Goal: Transaction & Acquisition: Purchase product/service

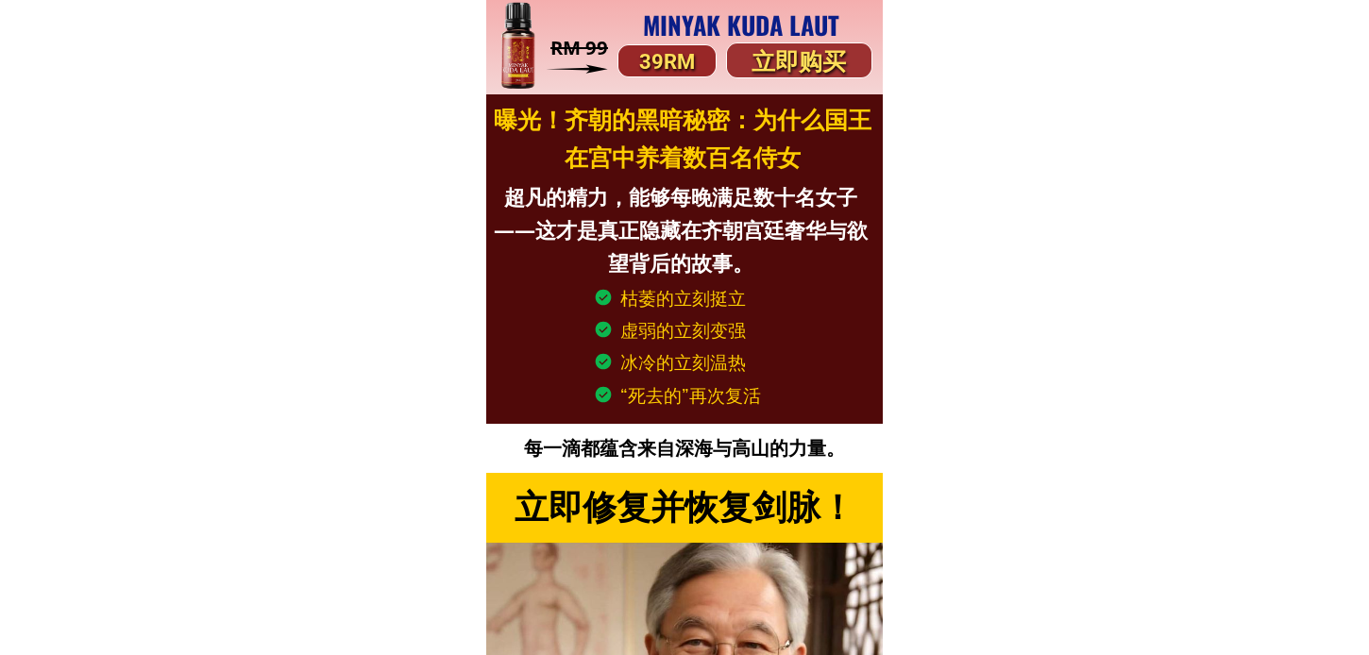
click at [791, 48] on p "立即购买" at bounding box center [799, 62] width 144 height 38
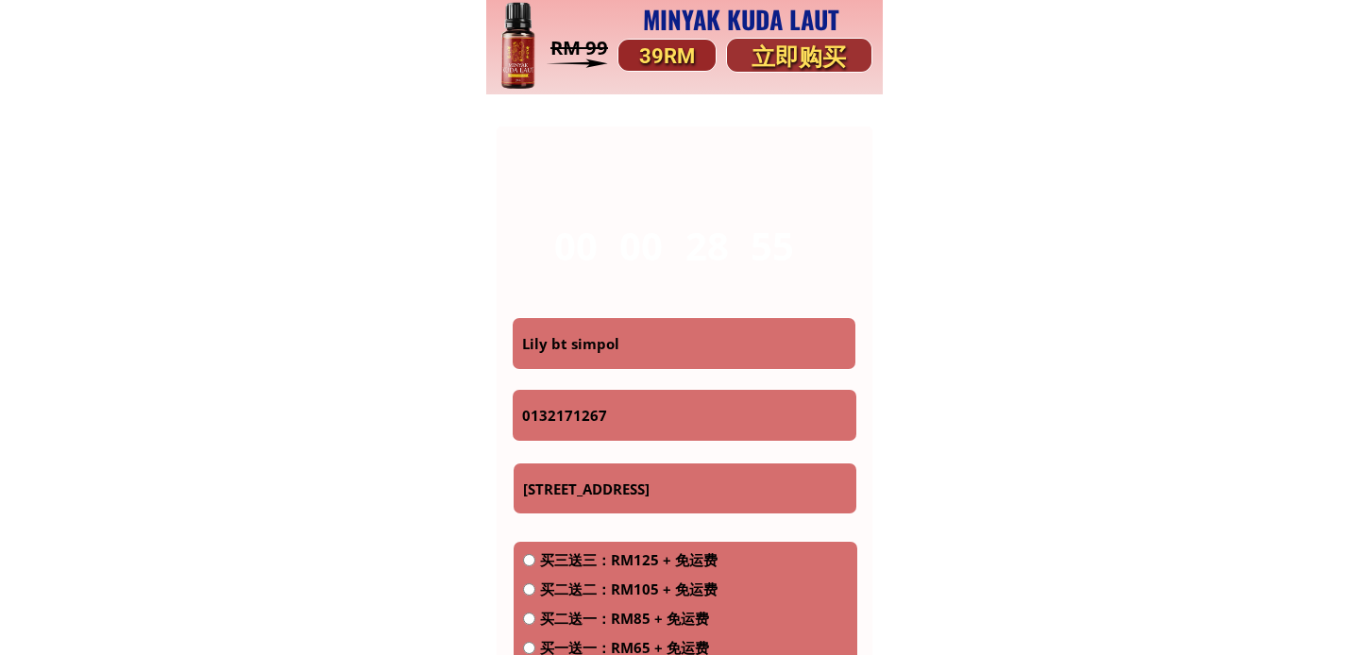
scroll to position [9476, 0]
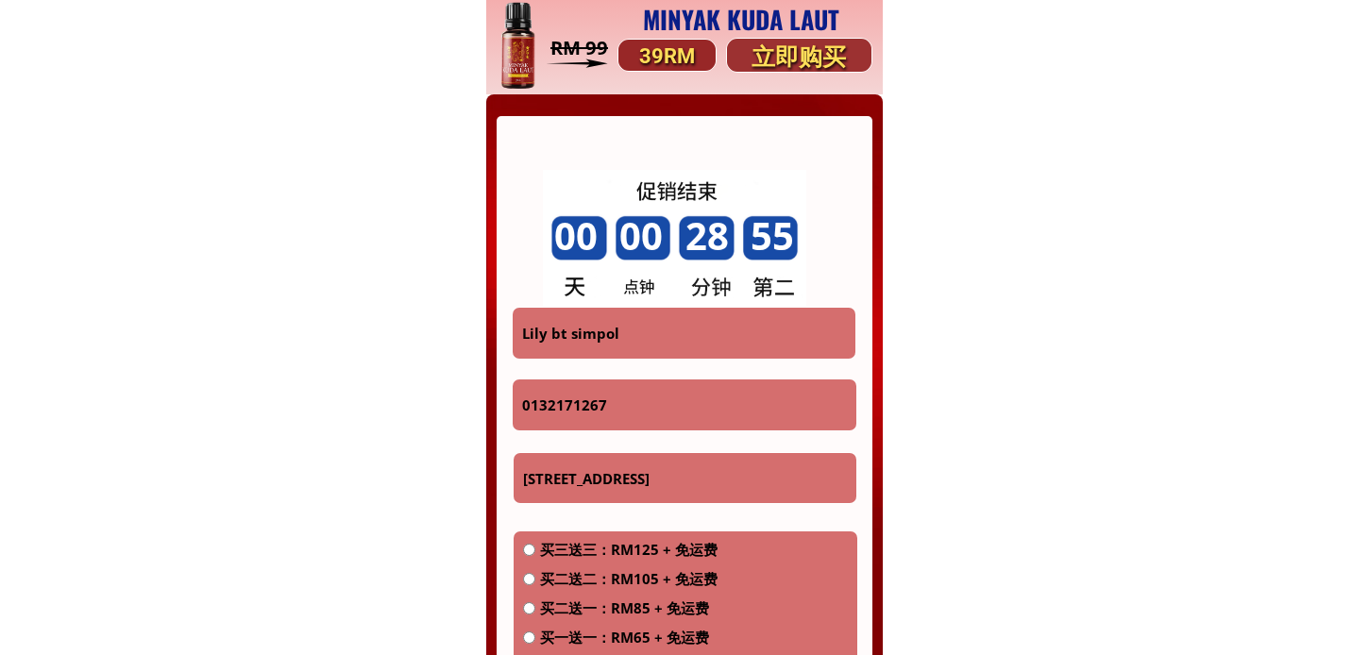
click at [664, 333] on input "Lily bt simpol" at bounding box center [684, 333] width 334 height 51
paste input "0123132406"
type input "0123132406"
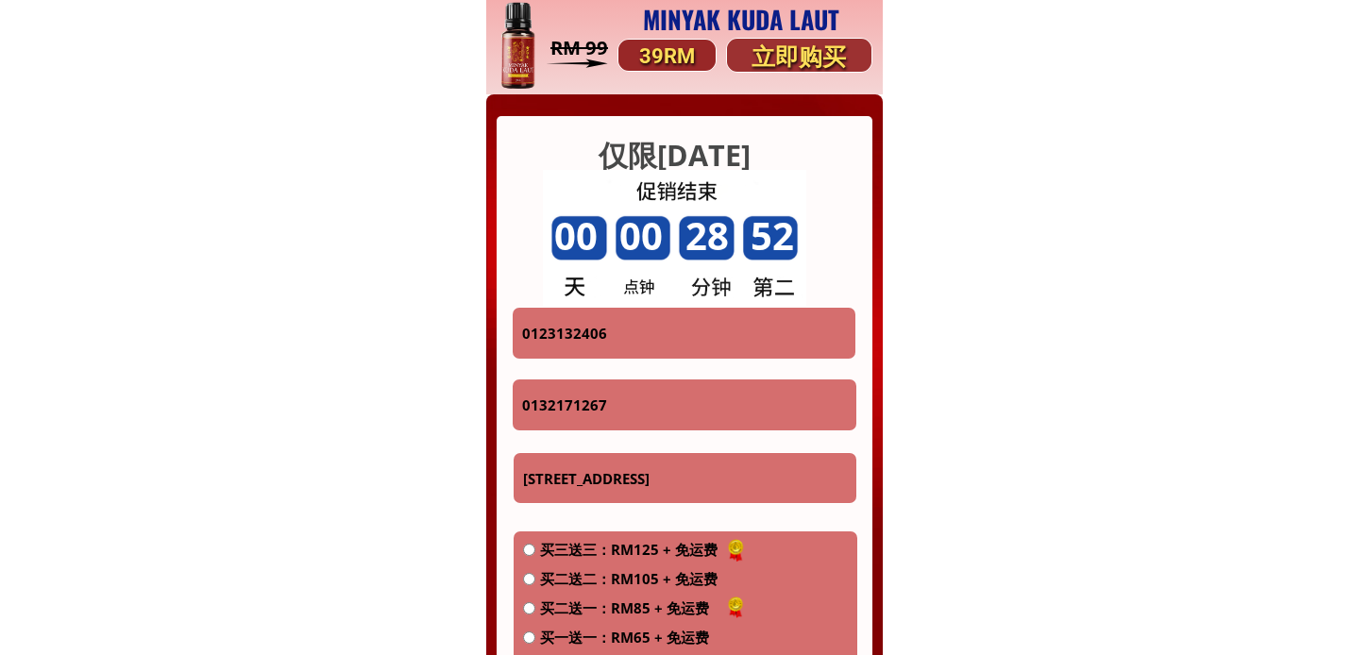
click at [649, 385] on input "0132171267" at bounding box center [684, 405] width 334 height 51
click at [644, 391] on input "0132171267" at bounding box center [684, 405] width 334 height 51
paste input "0123132406"
click at [730, 420] on input "01321712670123132406" at bounding box center [684, 405] width 334 height 51
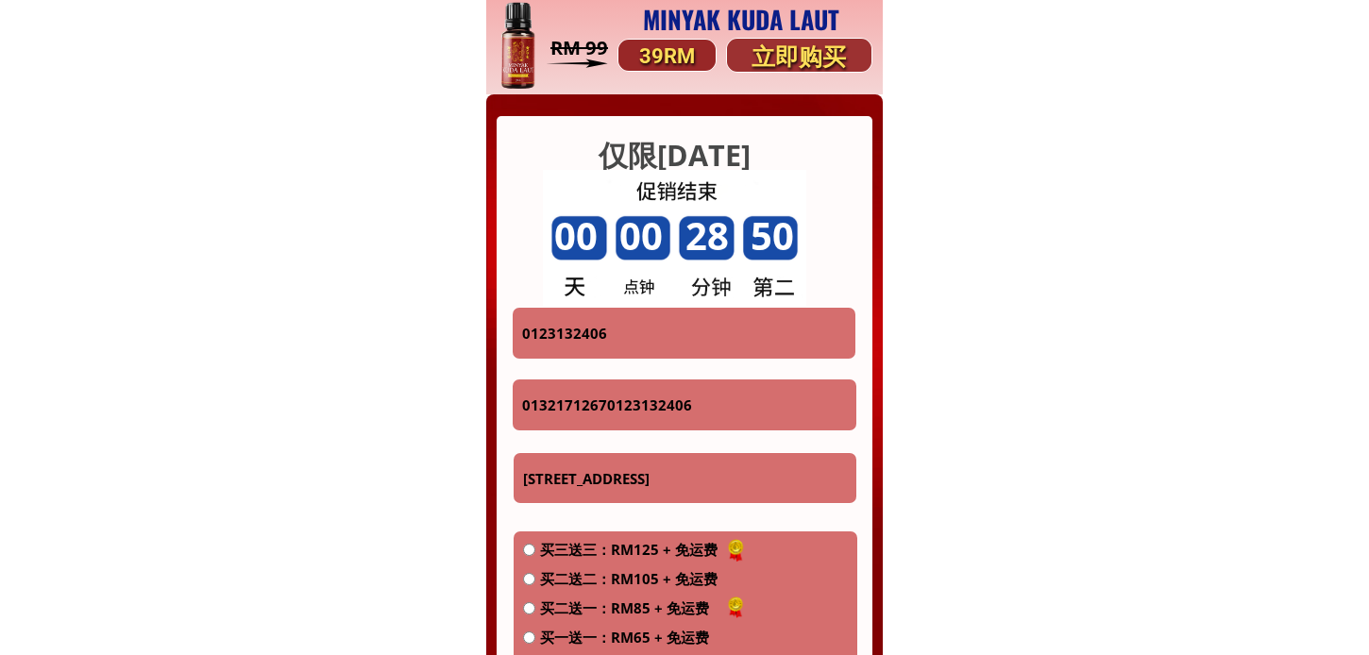
click at [730, 420] on input "01321712670123132406" at bounding box center [684, 405] width 334 height 51
click at [730, 418] on input "01321712670123132406" at bounding box center [684, 405] width 334 height 51
paste input "tel"
type input "0123132406"
click at [628, 356] on input "0123132406" at bounding box center [684, 333] width 334 height 51
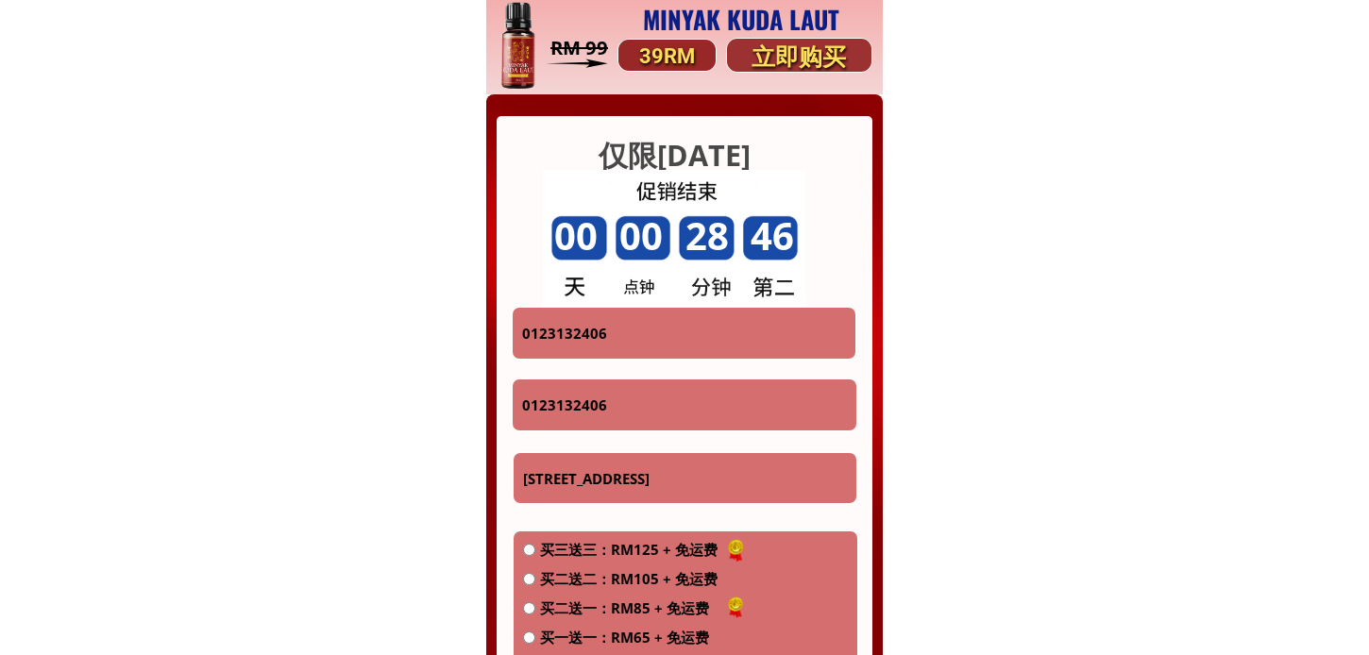
click at [628, 356] on input "0123132406" at bounding box center [684, 333] width 334 height 51
paste input "LAW [PERSON_NAME]"
type input "LAW [PERSON_NAME]"
click at [600, 460] on input "[STREET_ADDRESS]" at bounding box center [685, 478] width 334 height 51
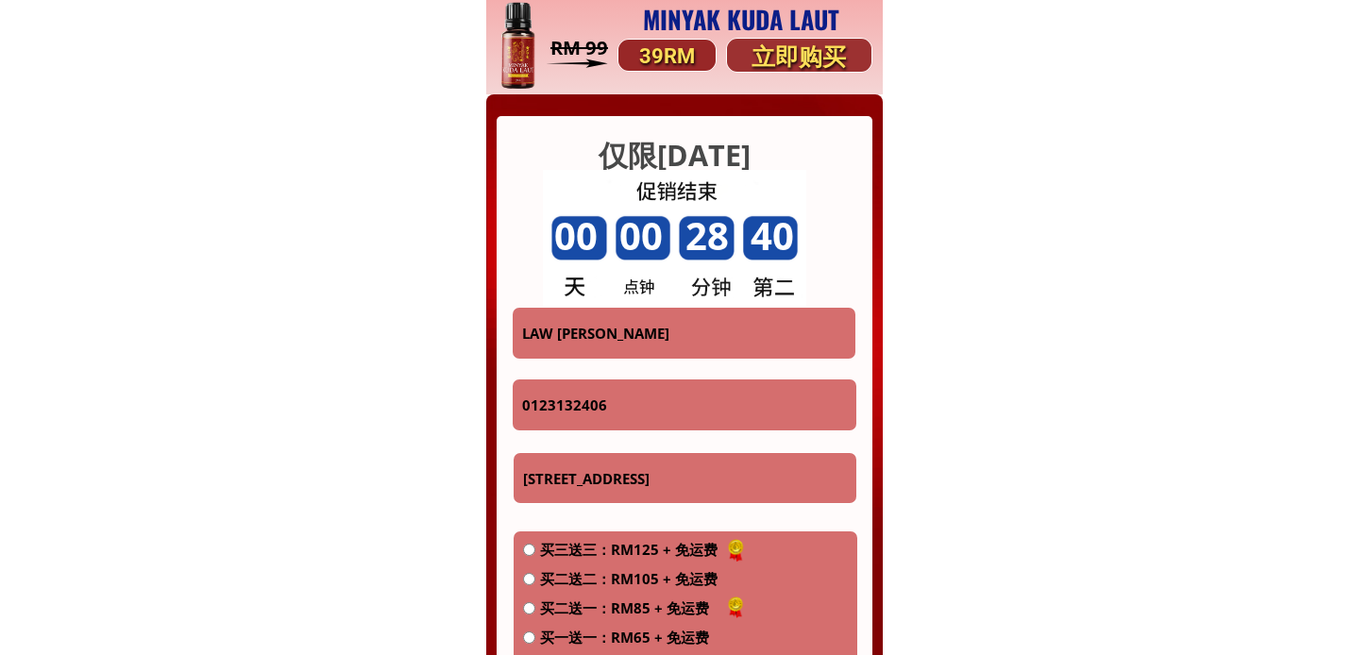
click at [600, 460] on input "[STREET_ADDRESS]" at bounding box center [685, 478] width 334 height 51
paste input "36 近两年"
type input "36 近两年"
click at [565, 590] on div "买三送三：RM125 + 免运费 买二送二：RM105 + 免运费 买二送一：RM85 + 免运费 买一送一：RM65 + 免运费 买一：RM39 + RM1…" at bounding box center [620, 611] width 194 height 146
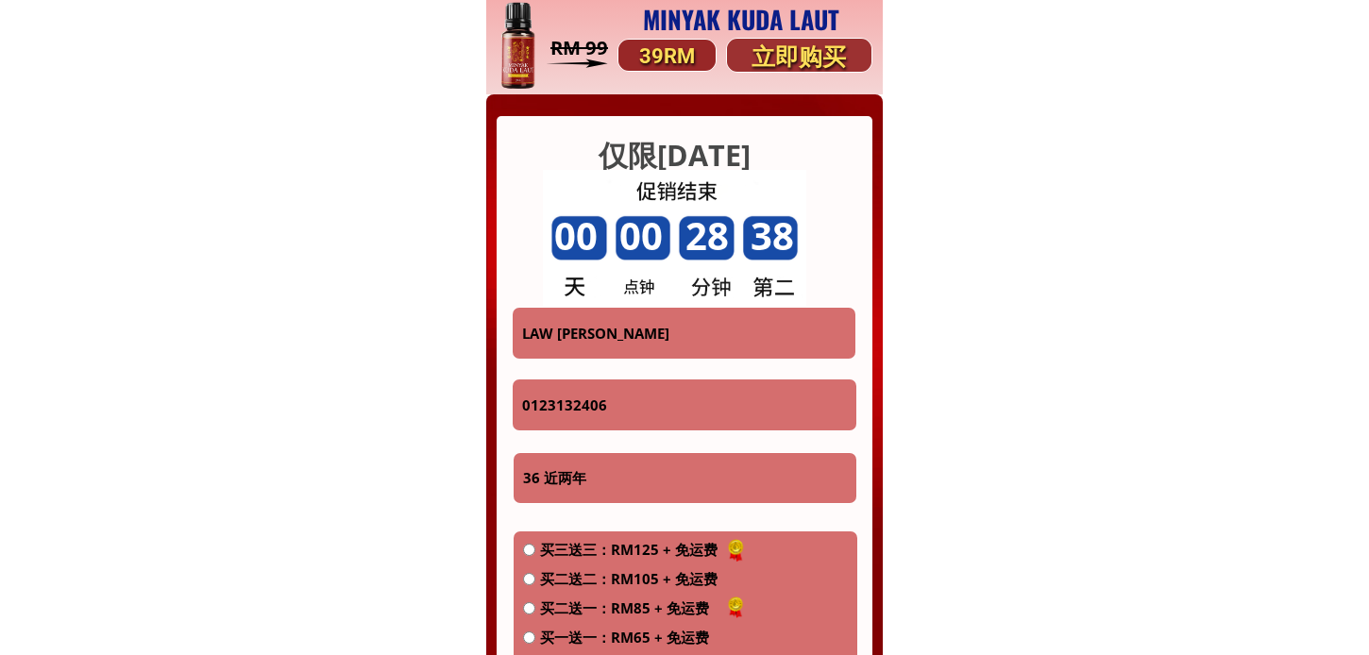
click at [567, 576] on span "买二送二：RM105 + 免运费" at bounding box center [628, 578] width 177 height 23
radio input "true"
click at [580, 591] on div "买三送三：RM125 + 免运费 买二送二：RM105 + 免运费 买二送一：RM85 + 免运费 买一送一：RM65 + 免运费 买一：RM39 + RM1…" at bounding box center [620, 611] width 194 height 146
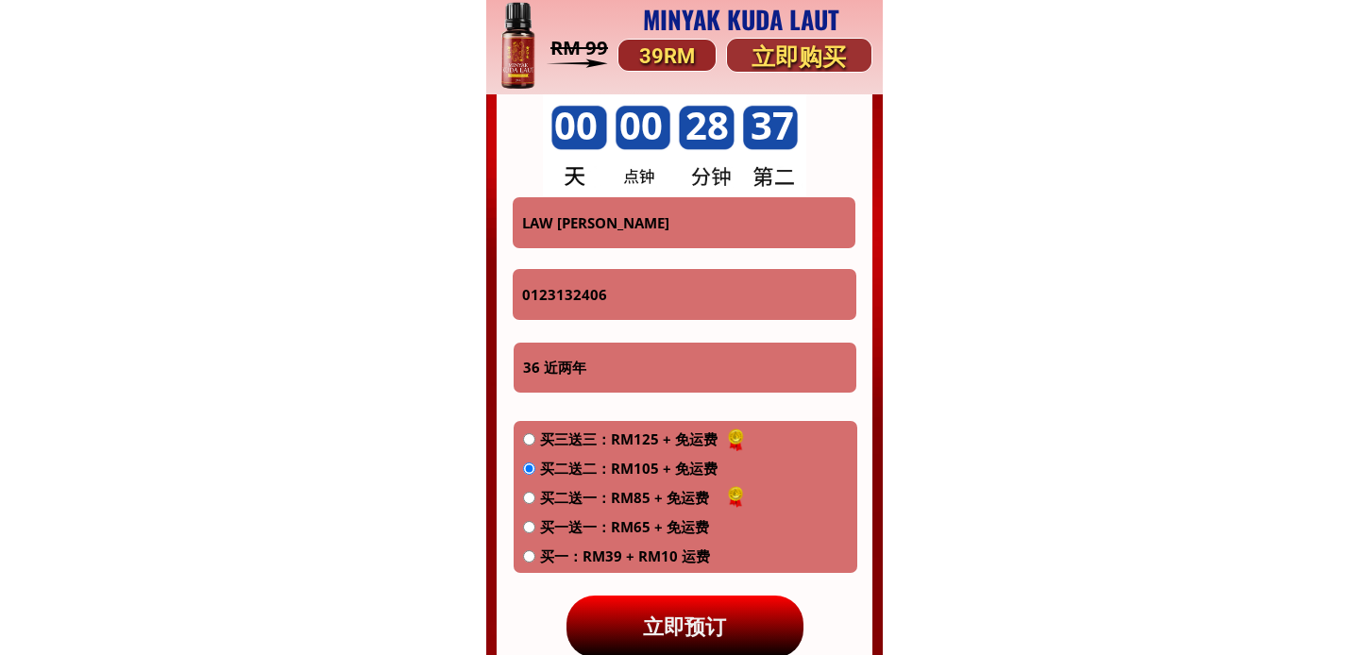
scroll to position [9687, 0]
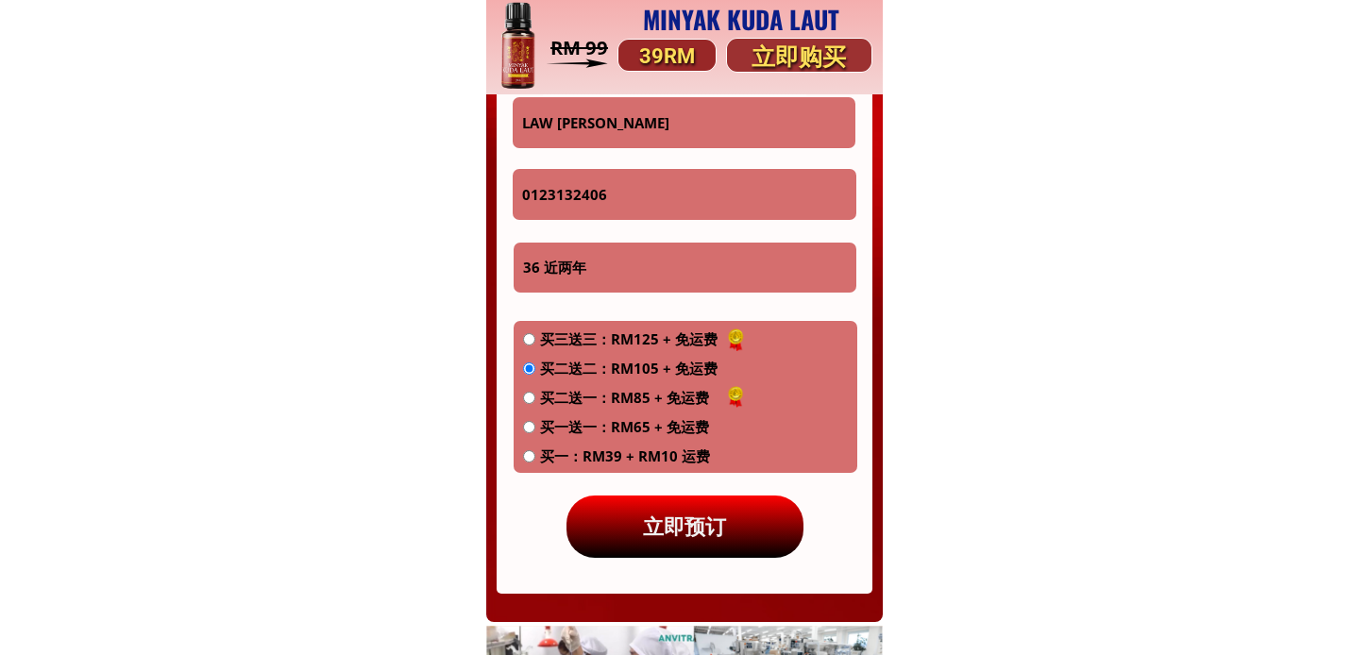
click at [591, 429] on span "买一送一：RM65 + 免运费" at bounding box center [628, 426] width 177 height 23
radio input "true"
click at [635, 515] on p "立即预订" at bounding box center [685, 527] width 238 height 63
